Goal: Task Accomplishment & Management: Use online tool/utility

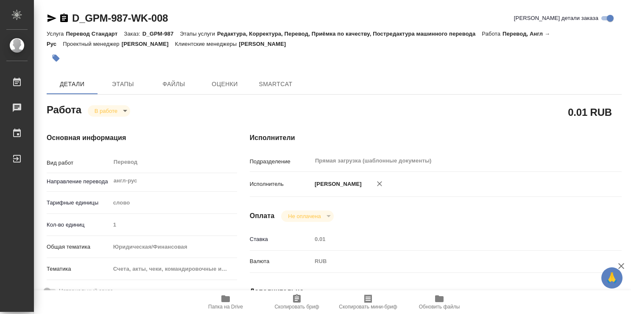
type textarea "x"
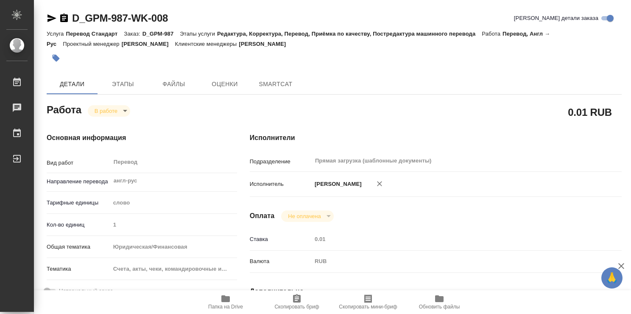
type textarea "x"
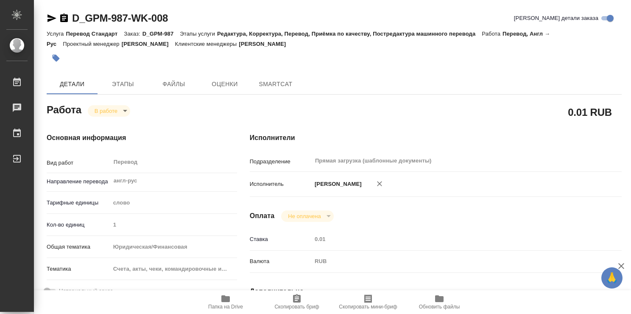
type textarea "x"
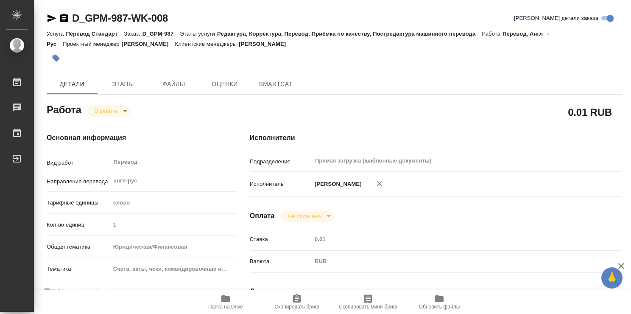
type textarea "x"
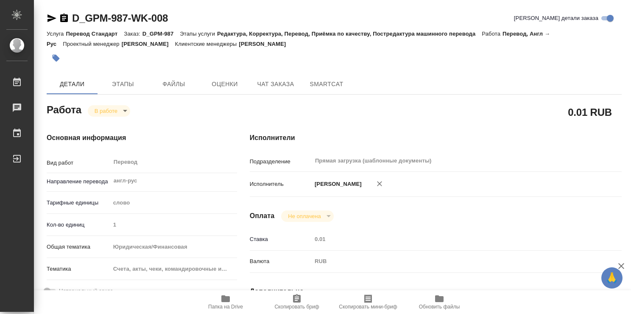
type textarea "x"
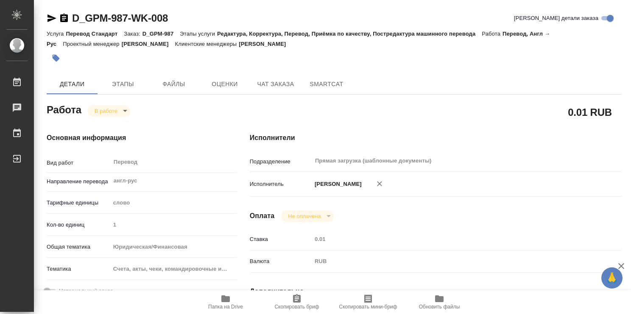
type textarea "x"
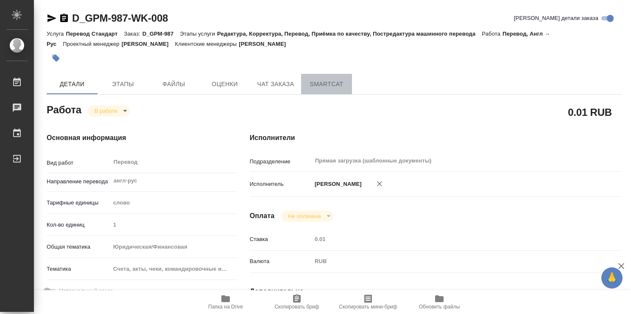
click at [325, 81] on span "SmartCat" at bounding box center [326, 84] width 41 height 11
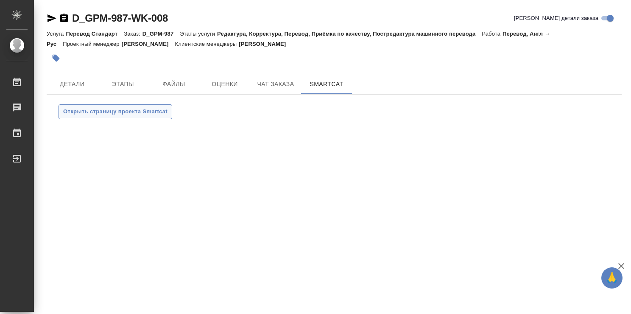
click at [153, 110] on span "Открыть страницу проекта Smartcat" at bounding box center [115, 112] width 104 height 10
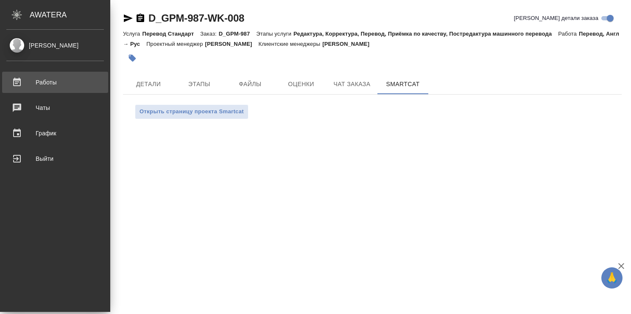
click at [61, 78] on div "Работы" at bounding box center [54, 82] width 97 height 13
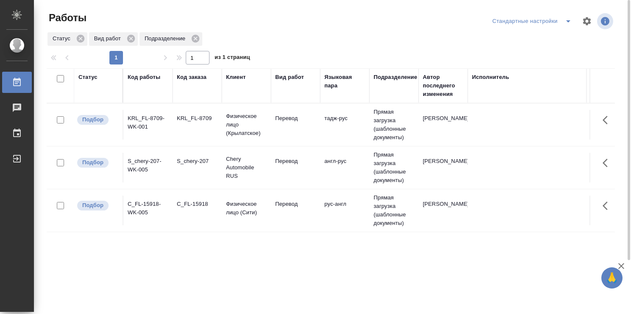
click at [331, 170] on td "англ-рус" at bounding box center [344, 168] width 49 height 30
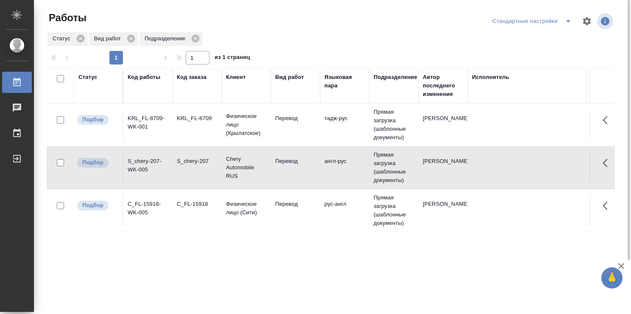
click at [331, 170] on td "англ-рус" at bounding box center [344, 168] width 49 height 30
click at [337, 202] on td "рус-англ" at bounding box center [344, 210] width 49 height 30
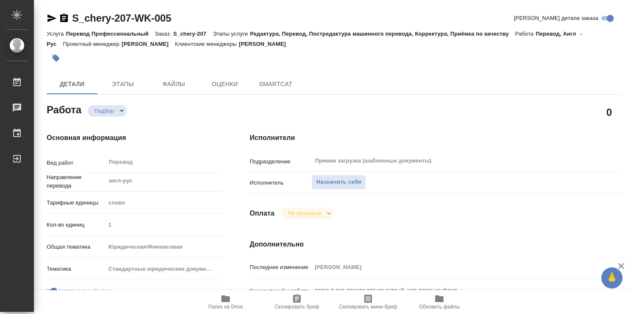
type textarea "x"
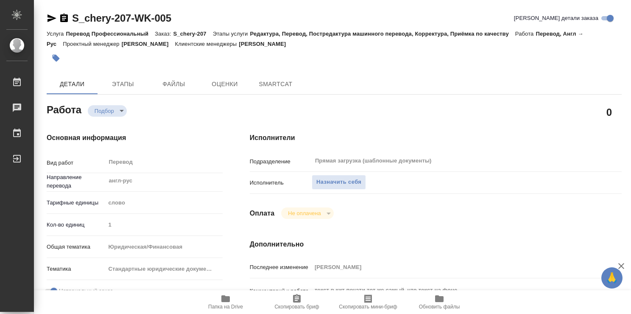
type textarea "x"
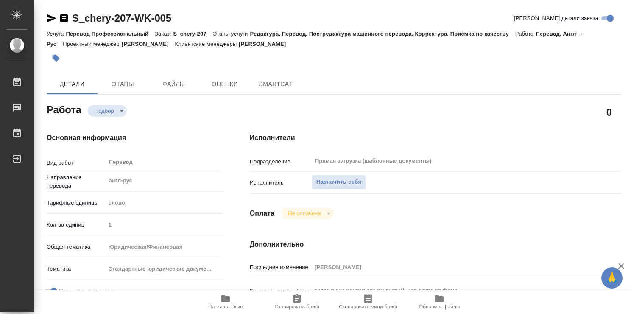
type textarea "x"
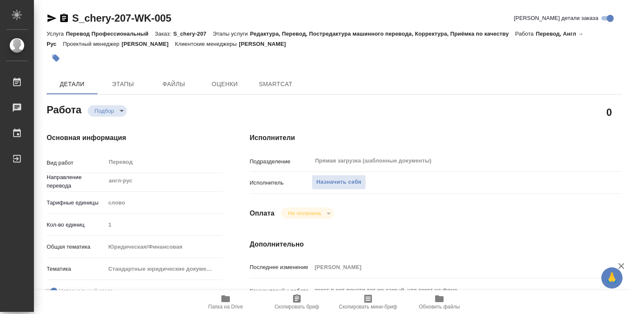
type textarea "x"
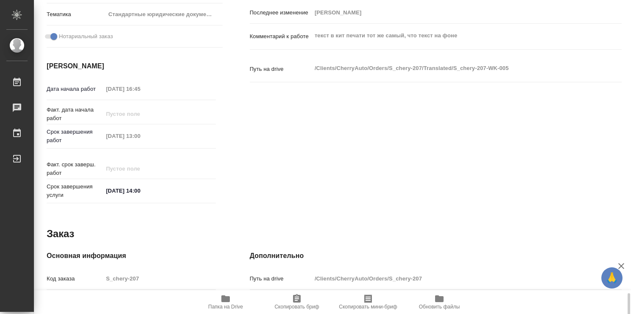
scroll to position [409, 0]
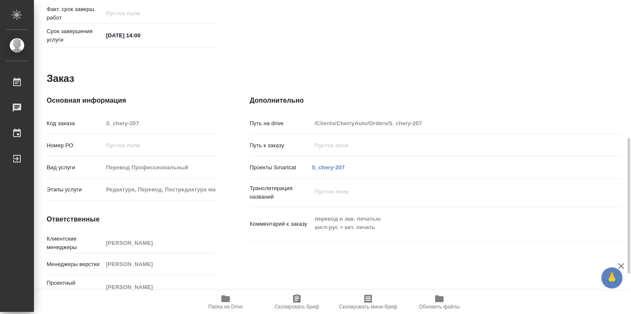
type textarea "x"
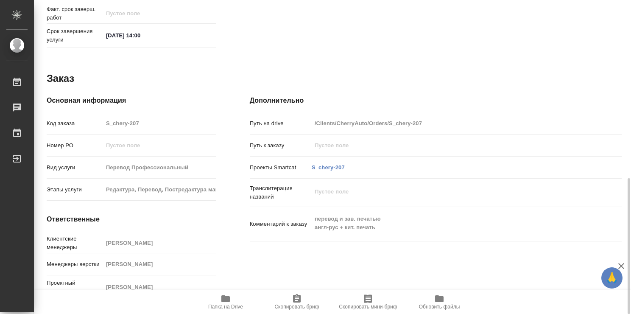
type textarea "x"
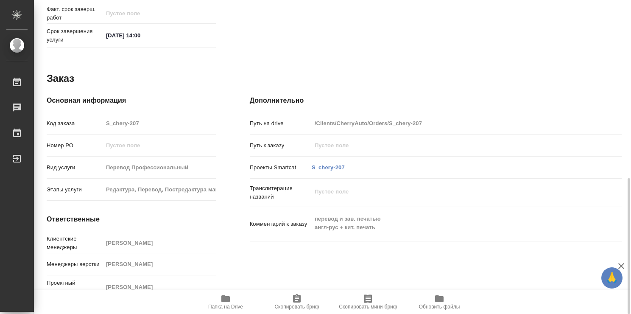
type textarea "x"
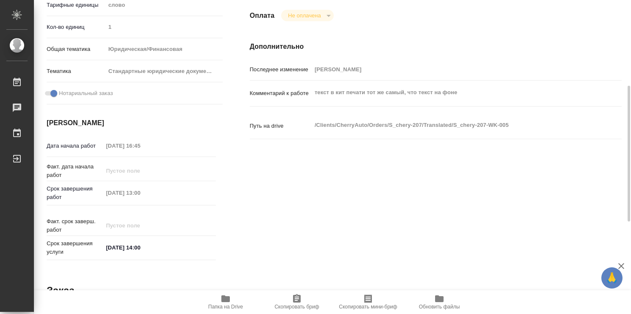
scroll to position [0, 0]
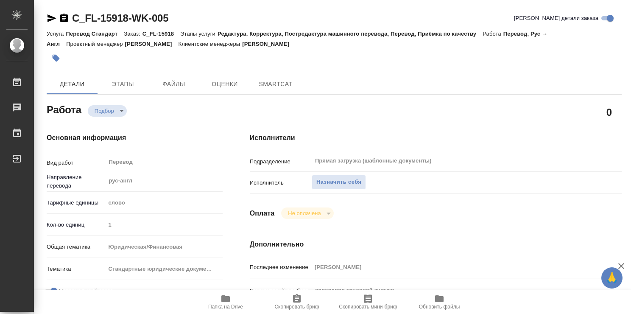
type textarea "x"
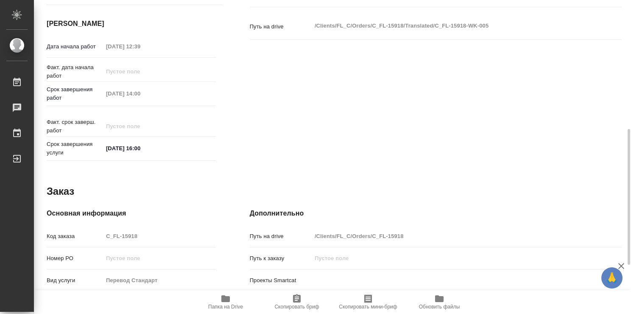
type textarea "x"
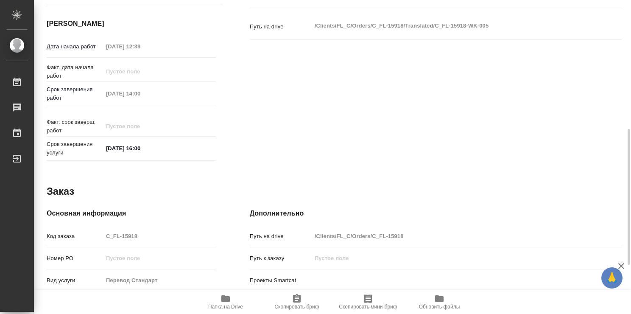
scroll to position [409, 0]
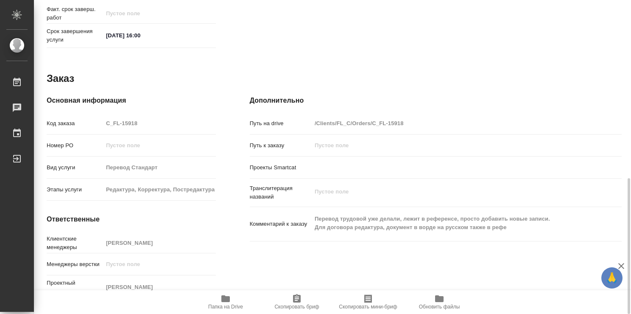
type textarea "x"
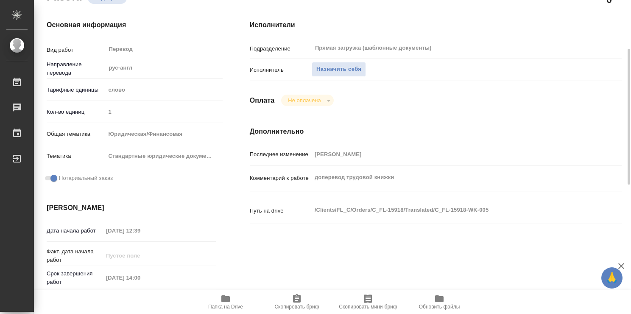
scroll to position [0, 0]
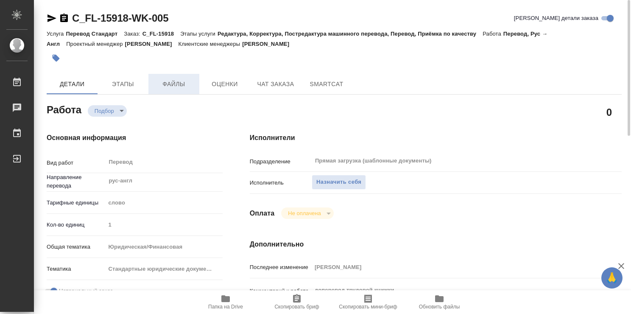
type textarea "x"
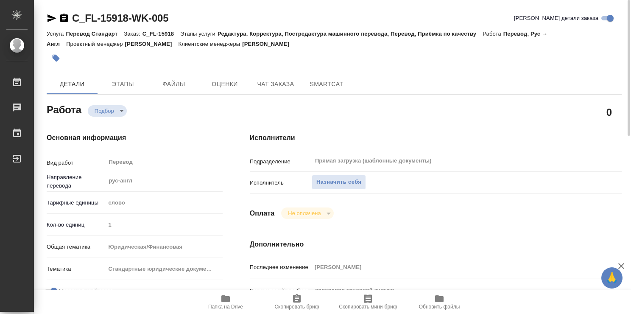
type textarea "x"
